Goal: Navigation & Orientation: Find specific page/section

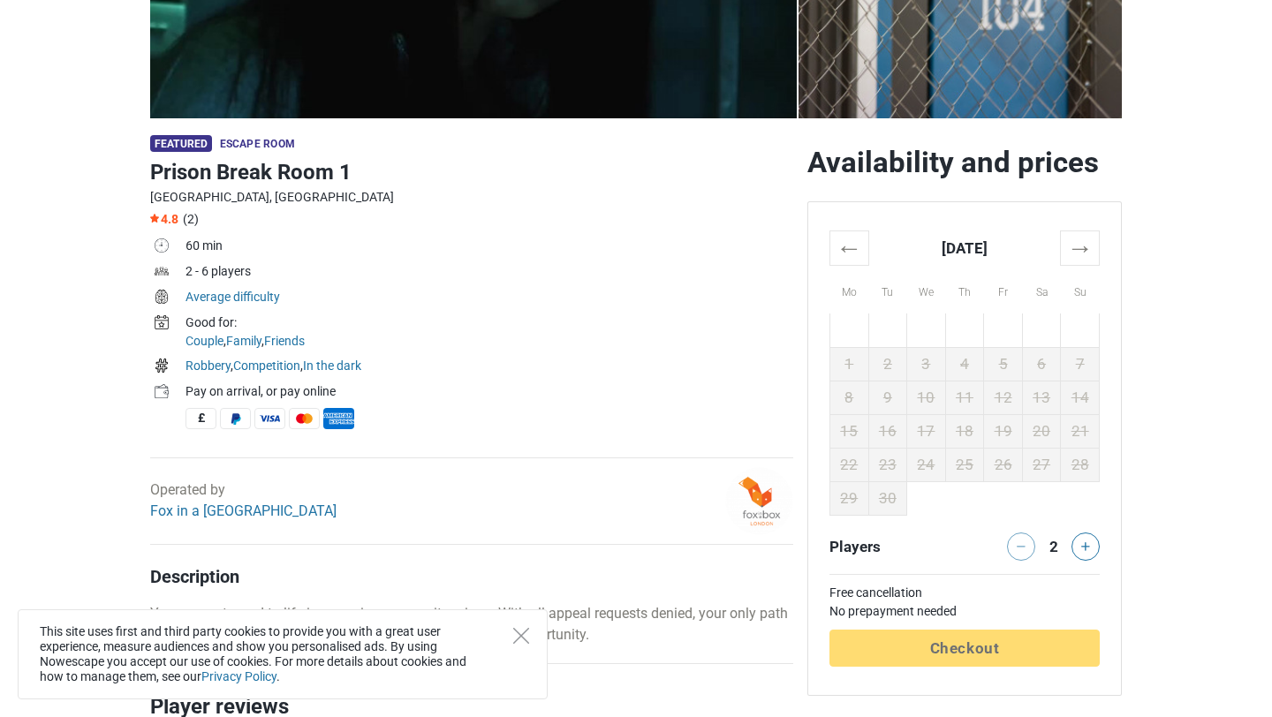
scroll to position [423, 0]
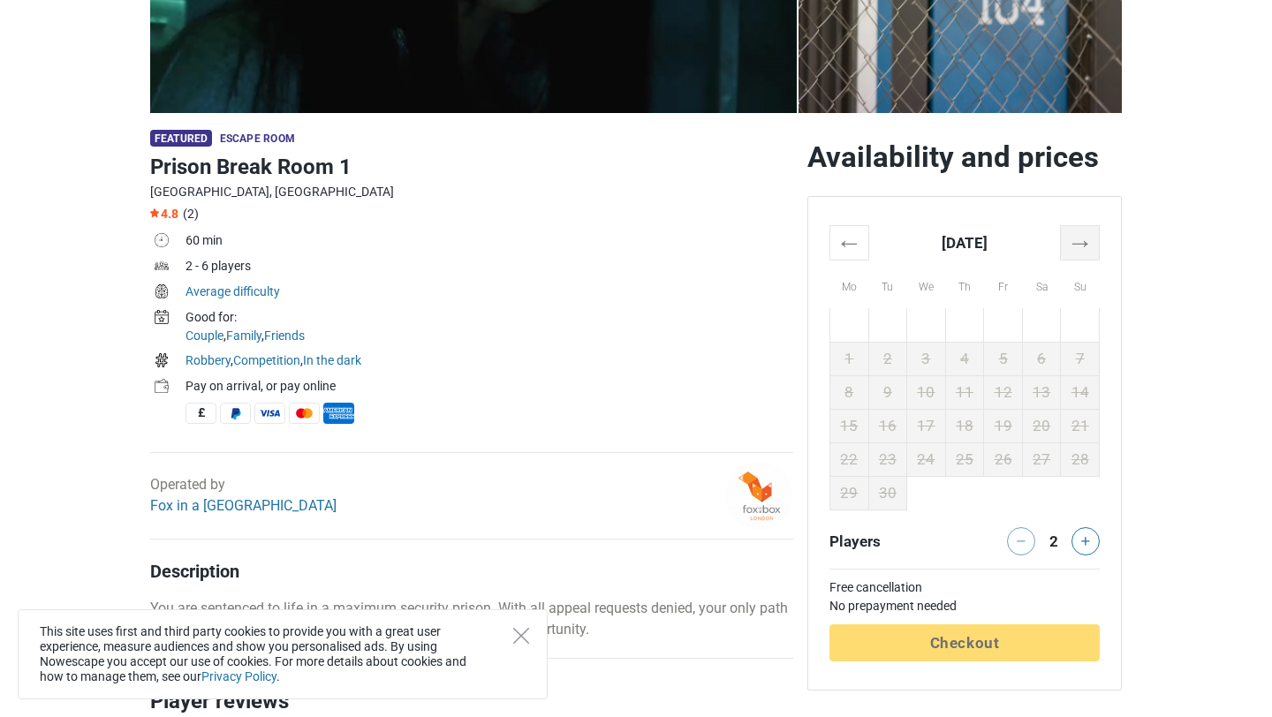
click at [1083, 241] on th "→" at bounding box center [1079, 242] width 39 height 34
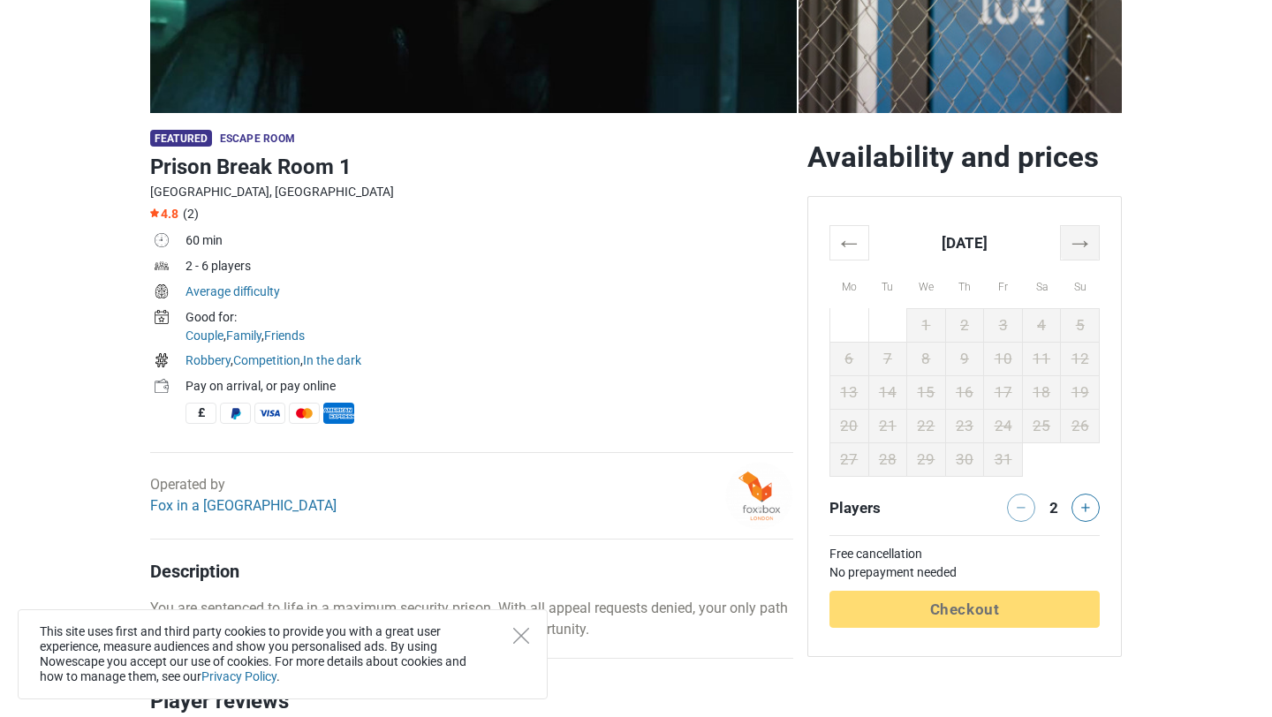
click at [1076, 251] on th "→" at bounding box center [1079, 242] width 39 height 34
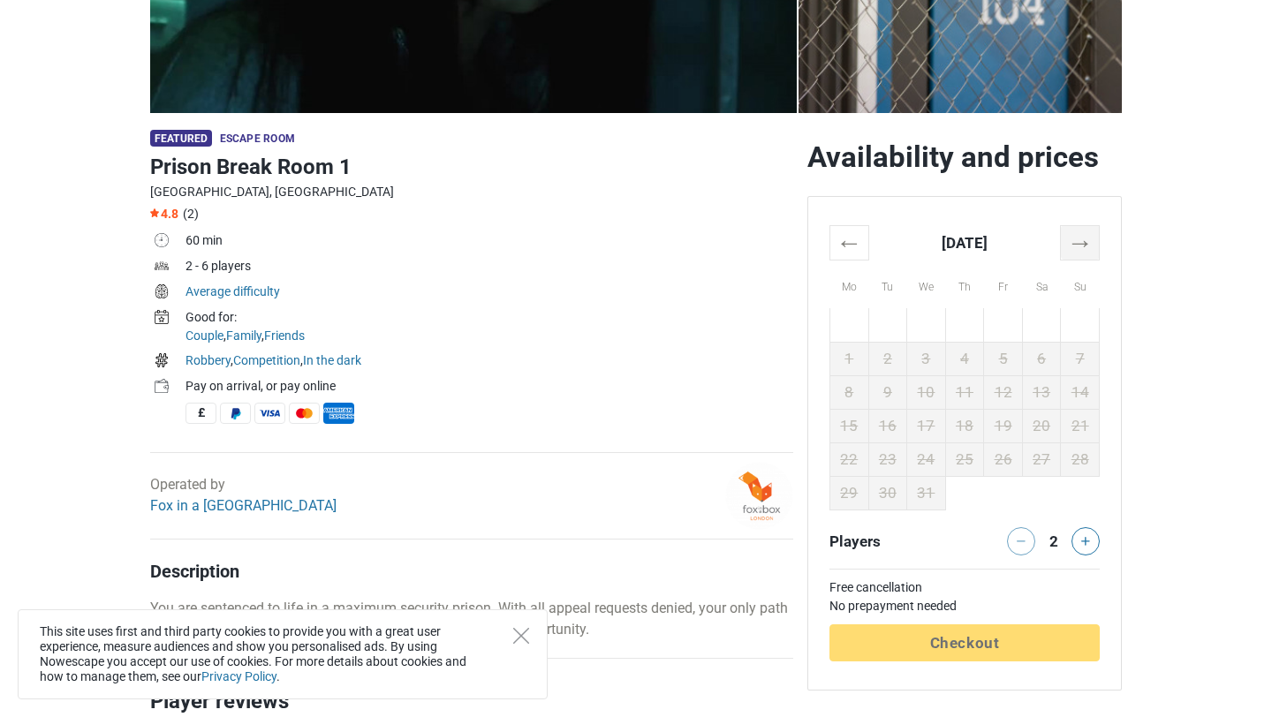
click at [1076, 251] on th "→" at bounding box center [1079, 242] width 39 height 34
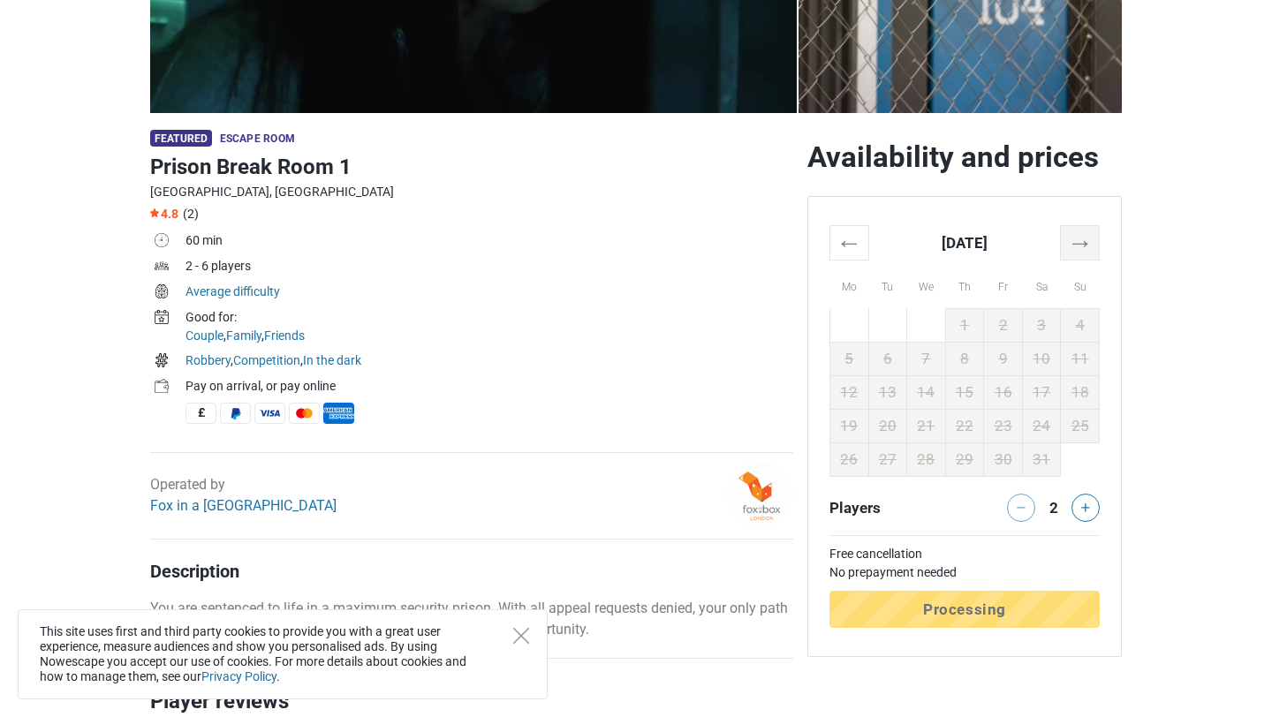
click at [1076, 251] on th "→" at bounding box center [1079, 242] width 39 height 34
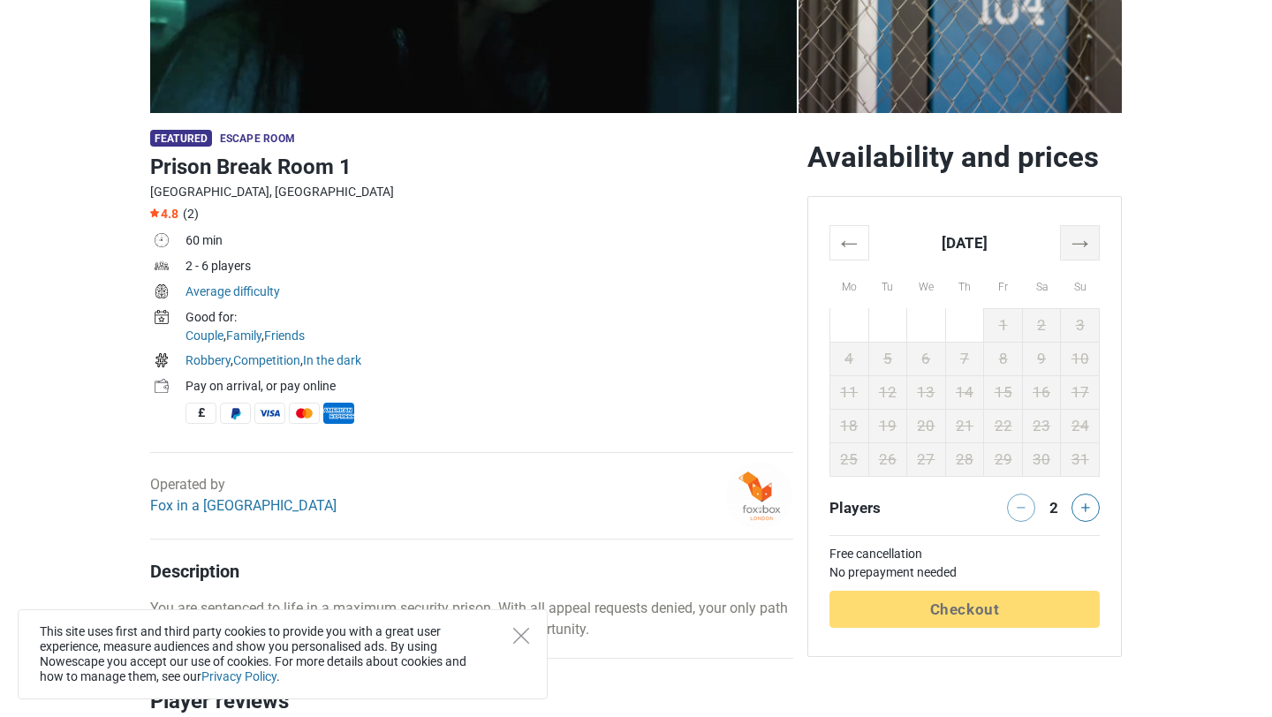
click at [1076, 251] on th "→" at bounding box center [1079, 242] width 39 height 34
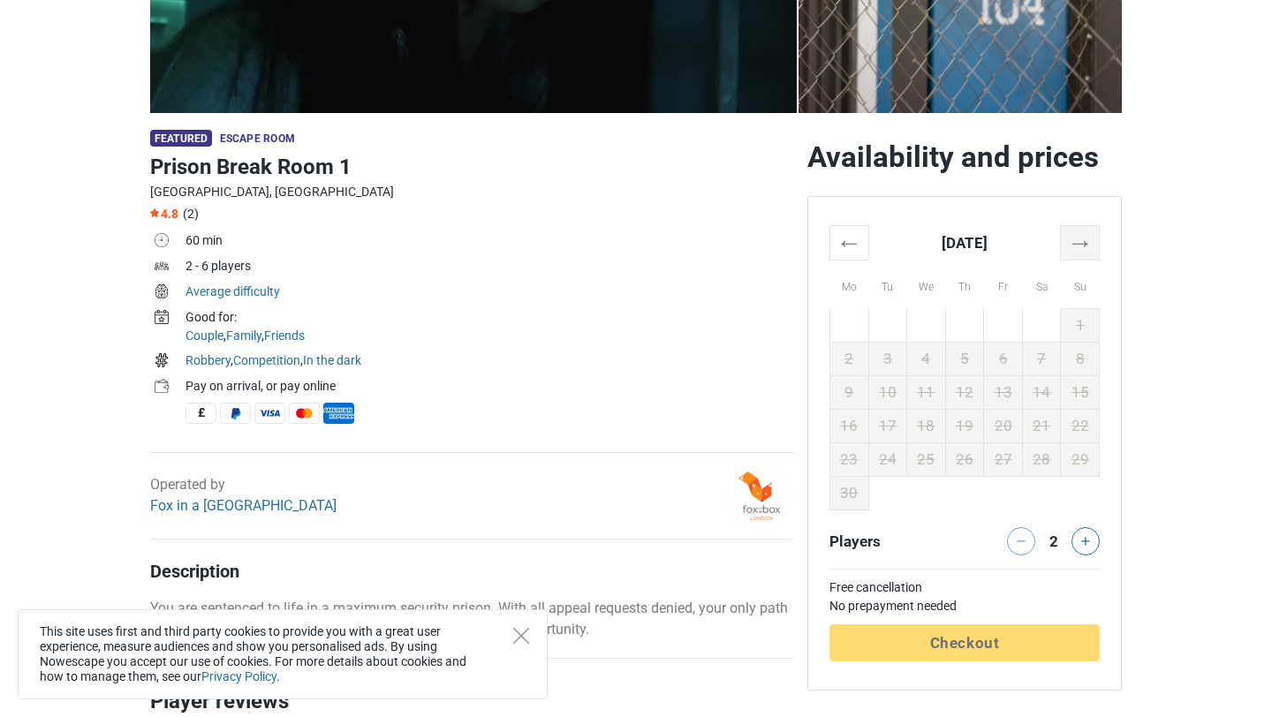
click at [1076, 251] on th "→" at bounding box center [1079, 242] width 39 height 34
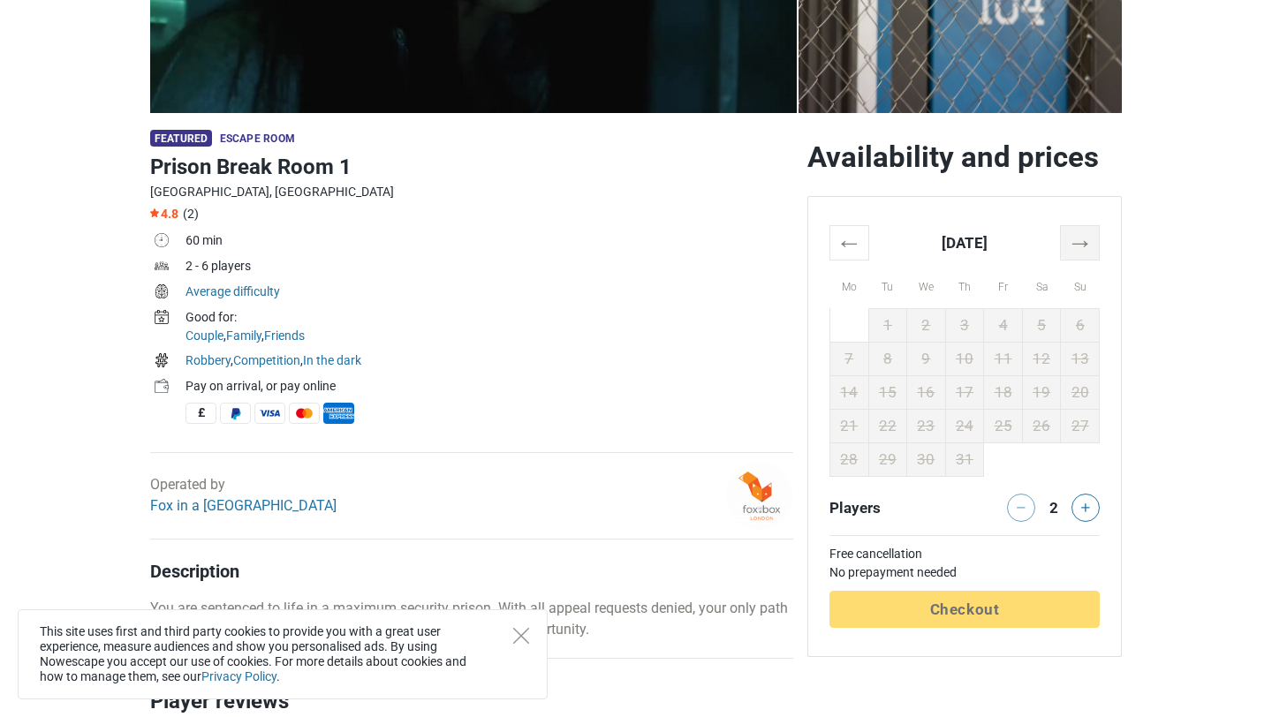
click at [1076, 252] on th "→" at bounding box center [1079, 242] width 39 height 34
click at [1076, 253] on th "→" at bounding box center [1079, 242] width 39 height 34
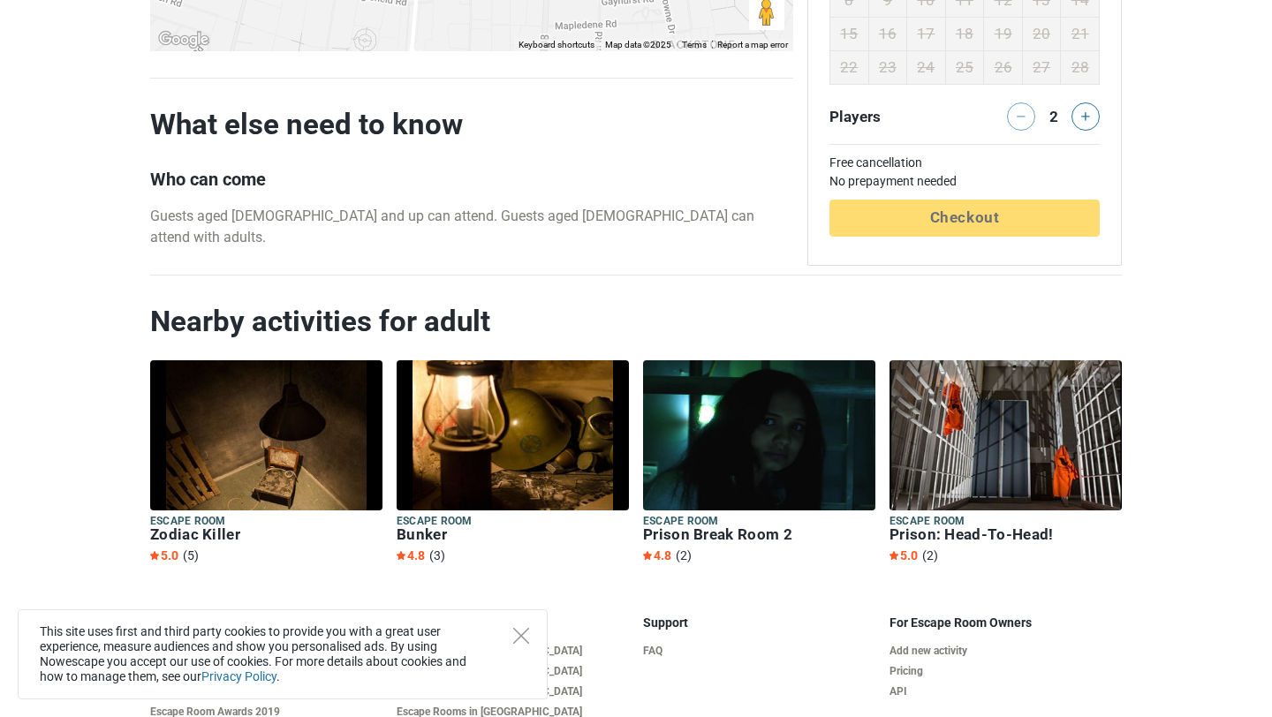
scroll to position [1844, 0]
